Goal: Find specific page/section: Find specific page/section

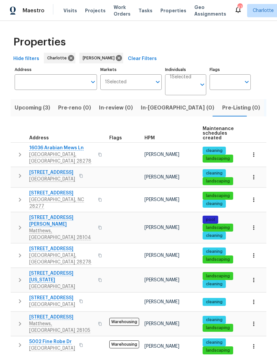
scroll to position [24, 0]
click at [241, 31] on div "Properties" at bounding box center [138, 41] width 255 height 21
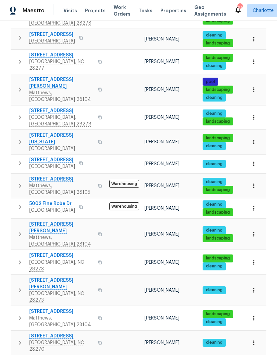
scroll to position [143, 0]
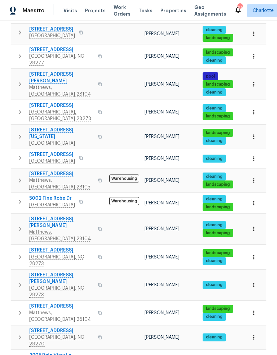
click at [18, 71] on button "button" at bounding box center [19, 84] width 13 height 27
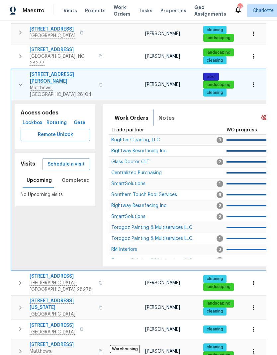
click at [170, 113] on span "Notes" at bounding box center [166, 117] width 16 height 9
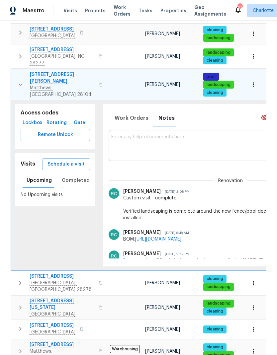
click at [20, 81] on icon "button" at bounding box center [21, 85] width 8 height 8
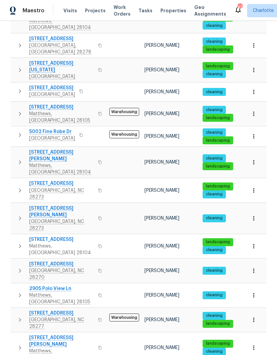
scroll to position [214, 0]
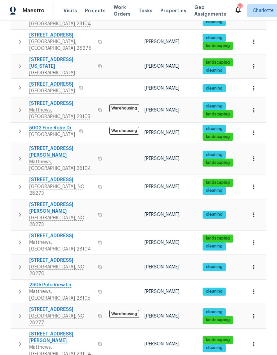
click at [20, 108] on icon "button" at bounding box center [20, 110] width 2 height 4
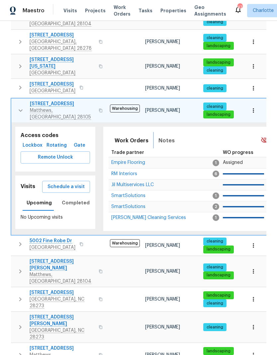
click at [165, 136] on span "Notes" at bounding box center [166, 140] width 16 height 9
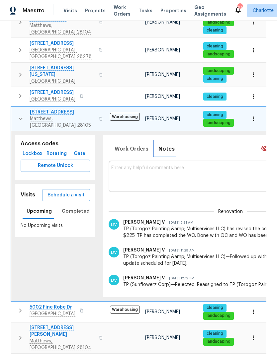
scroll to position [0, 0]
click at [15, 109] on button "button" at bounding box center [20, 119] width 13 height 20
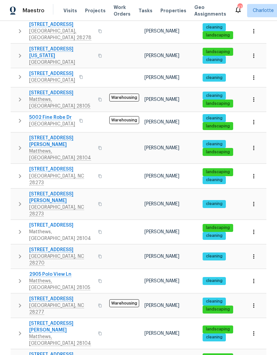
scroll to position [224, 0]
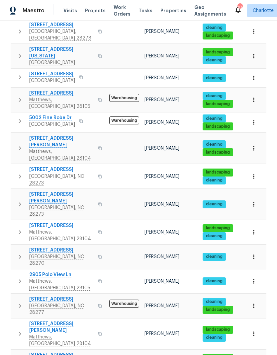
click at [18, 144] on icon "button" at bounding box center [20, 148] width 8 height 8
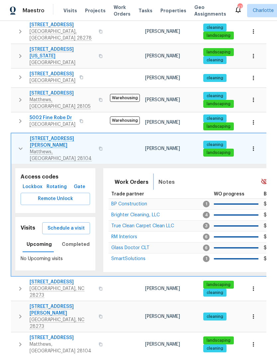
click at [168, 177] on span "Notes" at bounding box center [166, 181] width 16 height 9
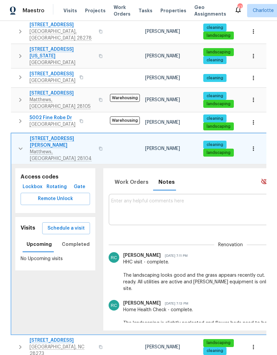
click at [20, 135] on button "button" at bounding box center [20, 148] width 13 height 27
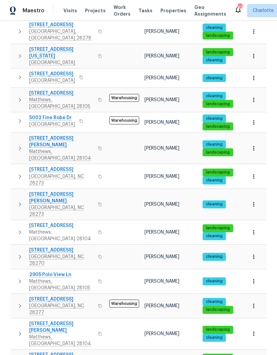
scroll to position [27, 0]
click at [18, 172] on icon "button" at bounding box center [20, 176] width 8 height 8
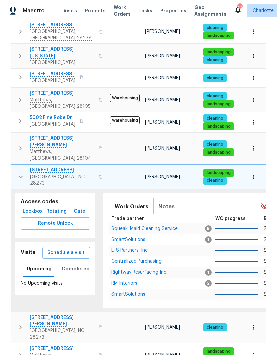
click at [166, 202] on span "Notes" at bounding box center [166, 206] width 16 height 9
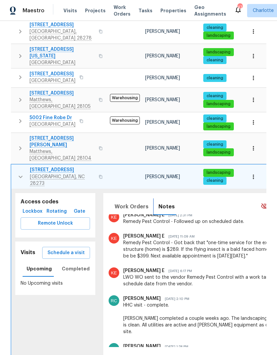
scroll to position [185, 0]
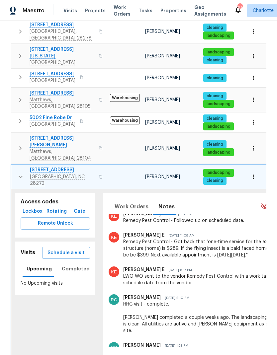
click at [15, 166] on button "button" at bounding box center [20, 176] width 13 height 20
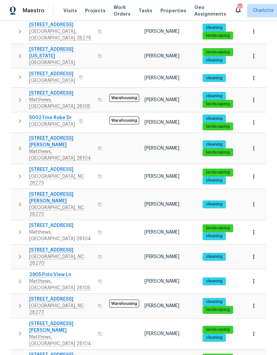
click at [13, 222] on button "button" at bounding box center [19, 232] width 13 height 20
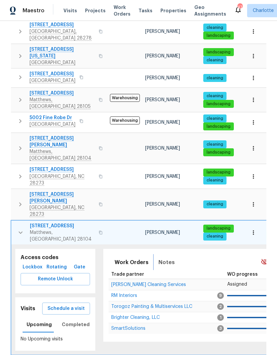
click at [171, 258] on span "Notes" at bounding box center [166, 262] width 16 height 9
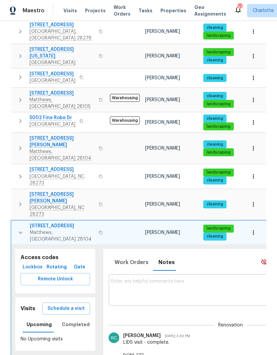
click at [18, 222] on button "button" at bounding box center [20, 232] width 13 height 20
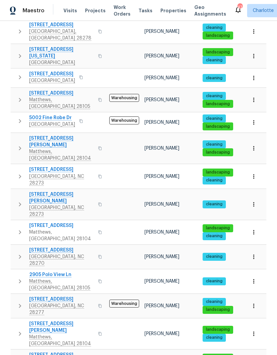
click at [16, 247] on button "button" at bounding box center [19, 257] width 13 height 20
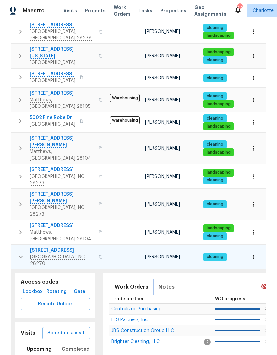
click at [173, 279] on button "Notes" at bounding box center [166, 287] width 24 height 16
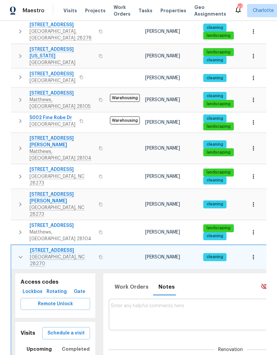
click at [16, 247] on button "button" at bounding box center [20, 257] width 13 height 20
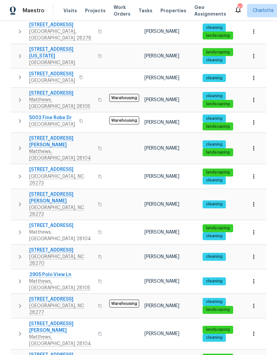
click at [18, 271] on button "button" at bounding box center [19, 281] width 13 height 20
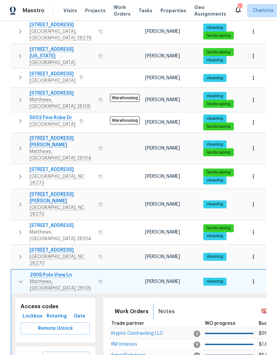
click at [172, 303] on button "Notes" at bounding box center [166, 311] width 24 height 16
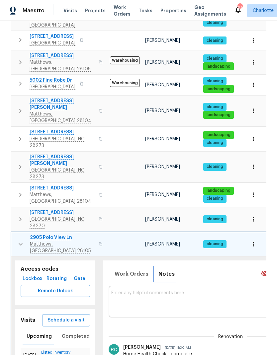
scroll to position [261, 0]
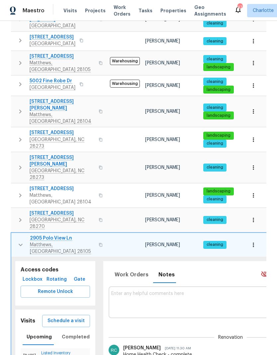
click at [12, 233] on td "[STREET_ADDRESS][PERSON_NAME]" at bounding box center [59, 245] width 96 height 24
click at [15, 233] on td "[STREET_ADDRESS][PERSON_NAME]" at bounding box center [59, 245] width 96 height 24
click at [15, 235] on button "button" at bounding box center [20, 245] width 13 height 20
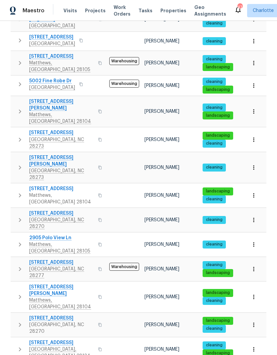
scroll to position [224, 0]
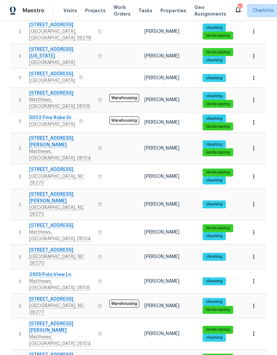
scroll to position [27, 0]
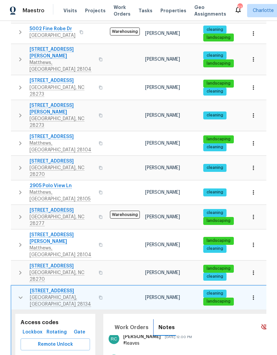
scroll to position [318, 0]
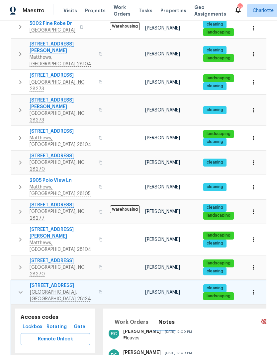
click at [18, 288] on icon "button" at bounding box center [21, 292] width 8 height 8
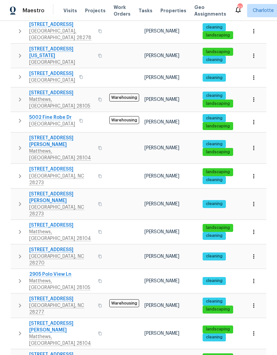
scroll to position [224, 0]
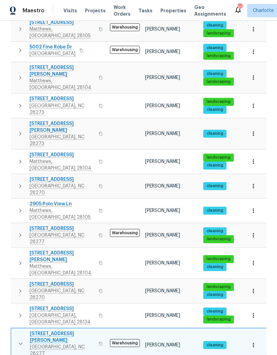
scroll to position [296, 0]
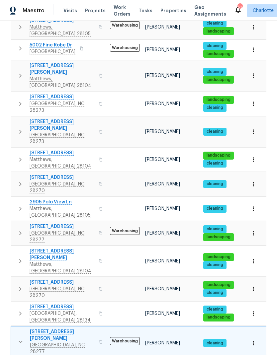
click at [16, 328] on button "button" at bounding box center [20, 341] width 13 height 27
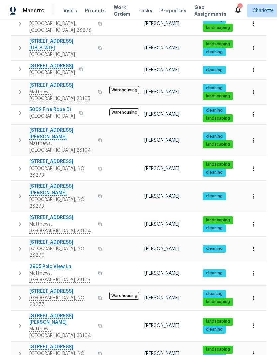
scroll to position [224, 0]
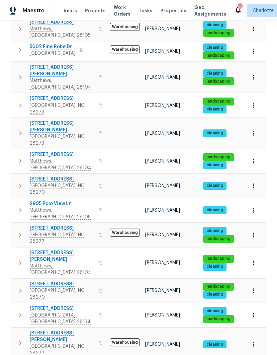
scroll to position [299, 0]
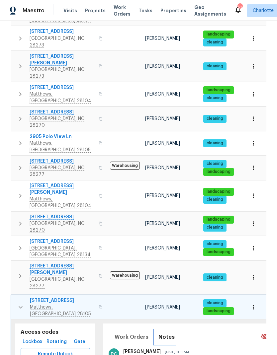
scroll to position [377, 0]
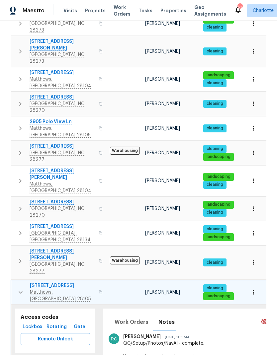
click at [17, 282] on button "button" at bounding box center [20, 292] width 13 height 20
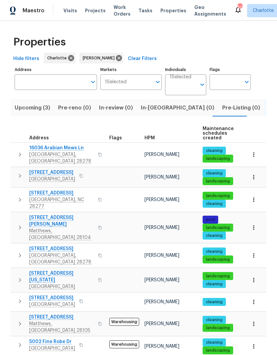
scroll to position [0, 0]
click at [14, 169] on button "button" at bounding box center [19, 175] width 13 height 13
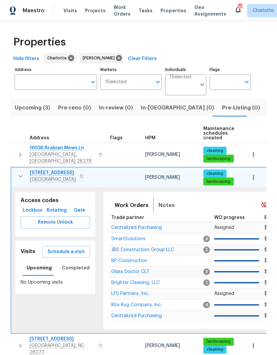
click at [169, 201] on span "Notes" at bounding box center [166, 205] width 16 height 9
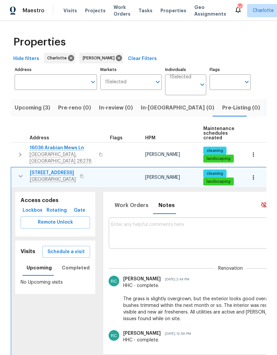
click at [15, 169] on button "button" at bounding box center [20, 175] width 13 height 13
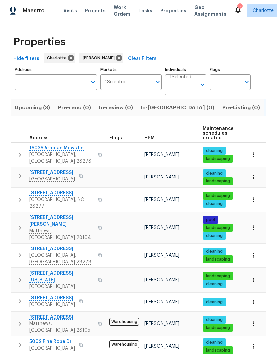
click at [15, 145] on button "button" at bounding box center [19, 155] width 13 height 20
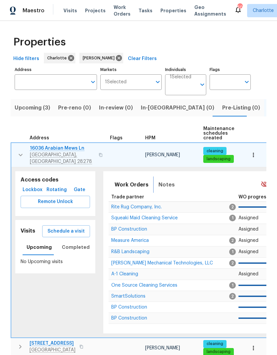
click at [170, 180] on span "Notes" at bounding box center [166, 184] width 16 height 9
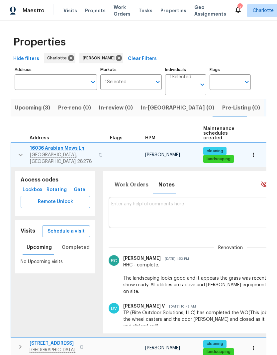
click at [15, 145] on button "button" at bounding box center [20, 155] width 13 height 20
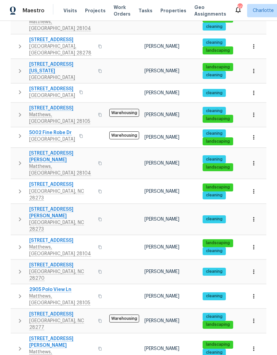
scroll to position [211, 0]
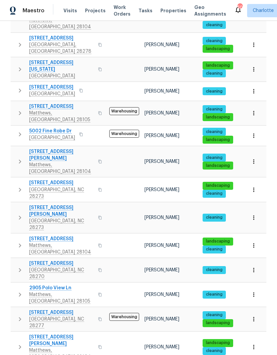
click at [18, 87] on icon "button" at bounding box center [20, 91] width 8 height 8
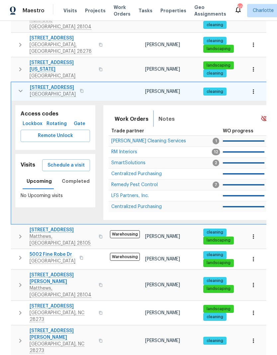
click at [165, 111] on button "Notes" at bounding box center [166, 119] width 24 height 16
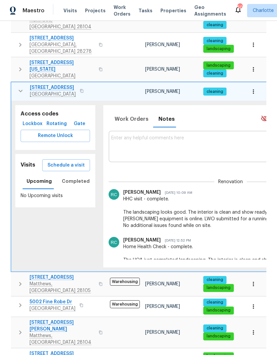
click at [14, 84] on button "button" at bounding box center [20, 90] width 13 height 13
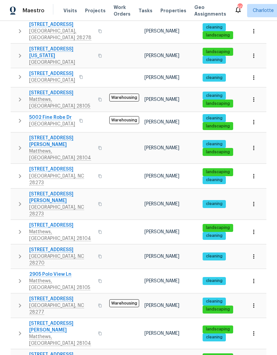
scroll to position [224, 0]
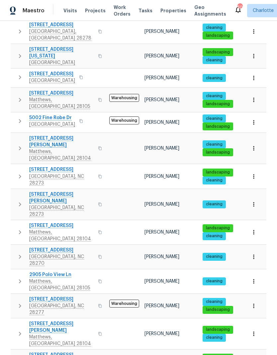
click at [15, 191] on button "button" at bounding box center [19, 204] width 13 height 27
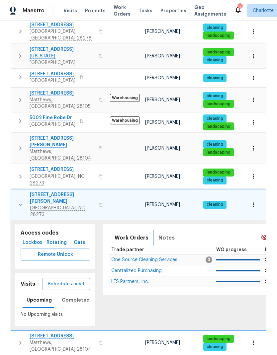
click at [168, 233] on span "Notes" at bounding box center [166, 237] width 16 height 9
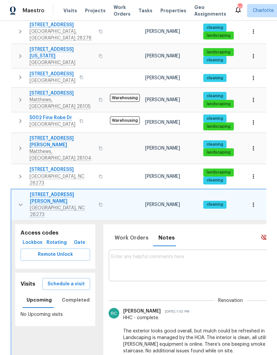
click at [12, 189] on td "12918 Mosby Ln Charlotte, NC 28273" at bounding box center [59, 204] width 96 height 31
click at [14, 191] on button "button" at bounding box center [20, 204] width 13 height 27
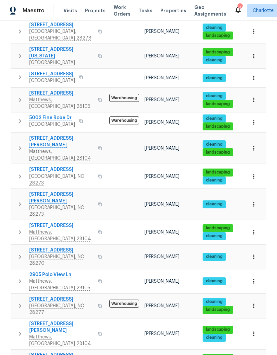
click at [16, 320] on button "button" at bounding box center [19, 333] width 13 height 27
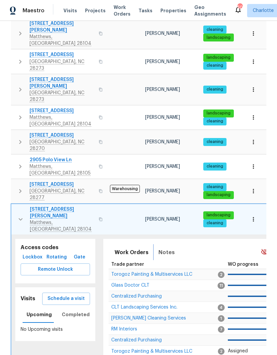
click at [171, 248] on span "Notes" at bounding box center [166, 252] width 16 height 9
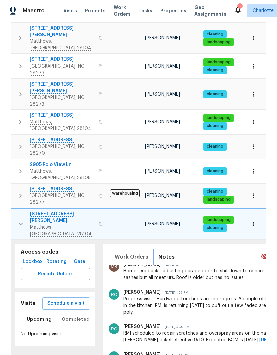
scroll to position [149, 0]
click at [12, 209] on td "2683 Beulah Church Rd Matthews, NC 28104" at bounding box center [59, 224] width 96 height 31
click at [14, 209] on td "2683 Beulah Church Rd Matthews, NC 28104" at bounding box center [59, 224] width 96 height 31
click at [12, 209] on td "2683 Beulah Church Rd Matthews, NC 28104" at bounding box center [59, 224] width 96 height 31
click at [14, 211] on button "button" at bounding box center [20, 224] width 13 height 27
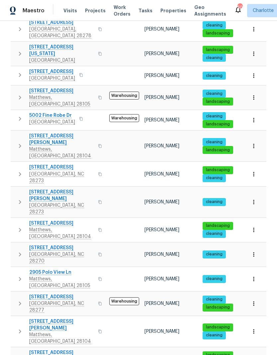
scroll to position [224, 0]
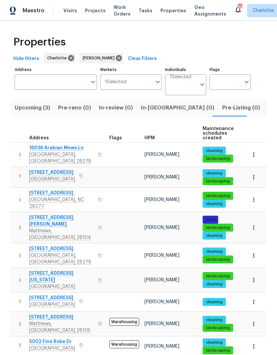
scroll to position [0, 0]
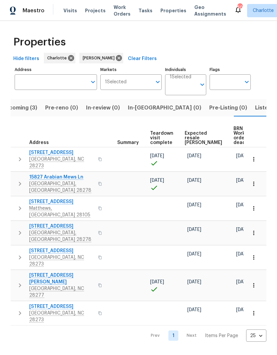
scroll to position [0, 123]
click at [192, 140] on span "Expected resale COE" at bounding box center [203, 138] width 37 height 14
